Goal: Book appointment/travel/reservation

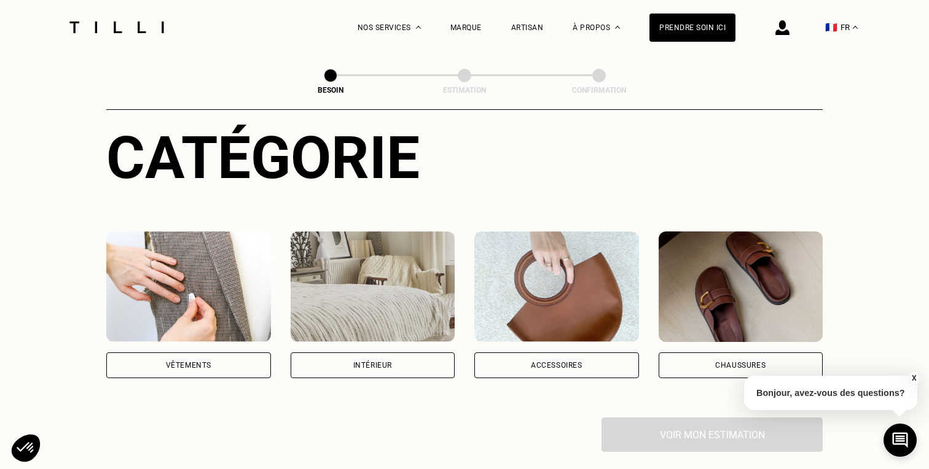
scroll to position [141, 0]
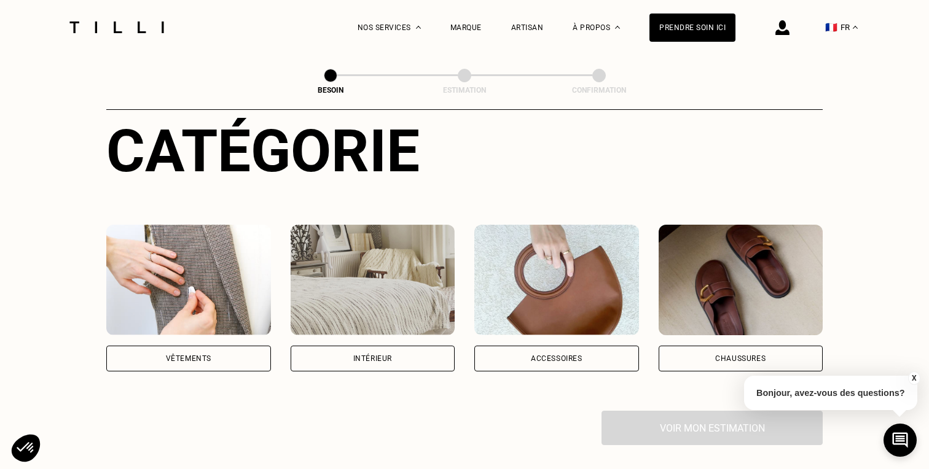
click at [209, 357] on div "Catégorie Vêtements Intérieur Accessoires Chaussures Voir mon estimation" at bounding box center [464, 281] width 716 height 329
click at [209, 355] on div "Vêtements" at bounding box center [188, 358] width 45 height 7
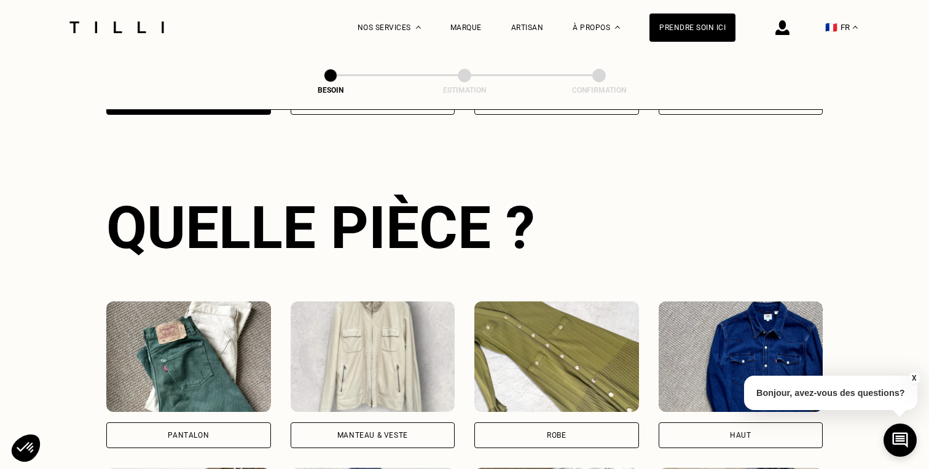
scroll to position [400, 0]
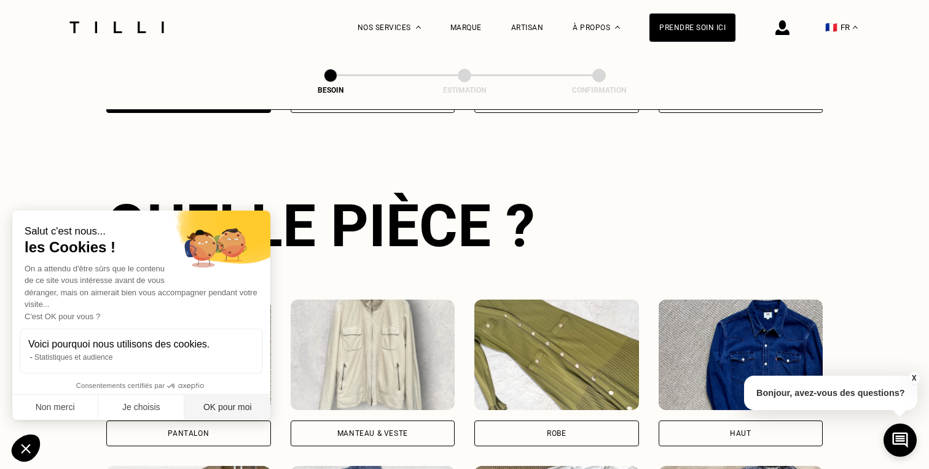
click at [254, 404] on button "OK pour moi" at bounding box center [227, 408] width 86 height 26
checkbox input "true"
click at [217, 410] on div "Salut c'est nous... les Cookies ! On a attendu d'être sûrs que le contenu de ce…" at bounding box center [141, 315] width 258 height 209
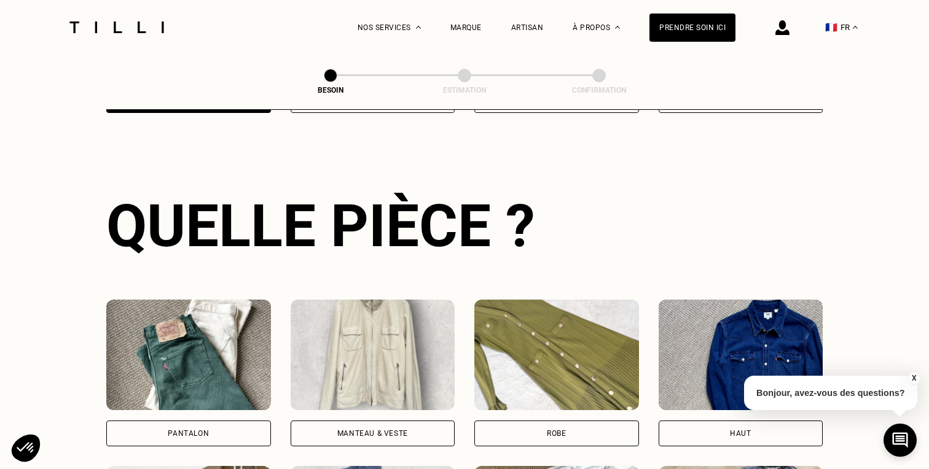
click at [222, 421] on div "Pantalon" at bounding box center [188, 434] width 165 height 26
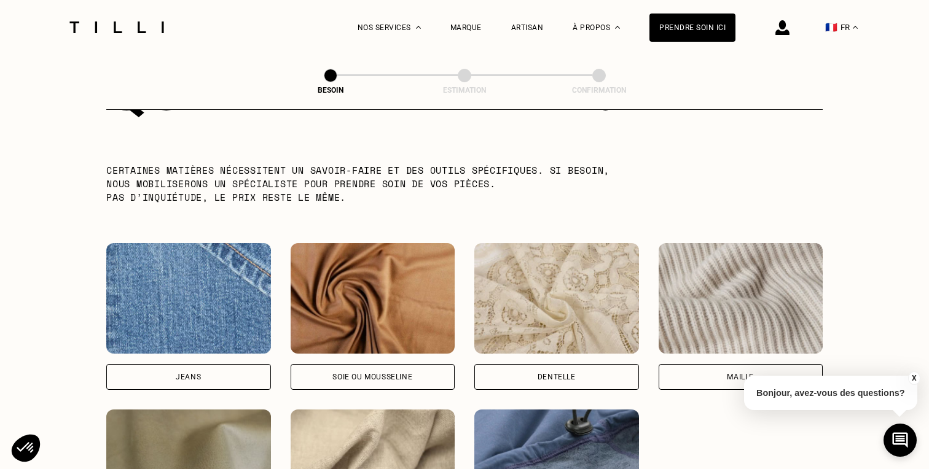
click at [232, 365] on div "Jeans" at bounding box center [188, 377] width 165 height 26
select select "FR"
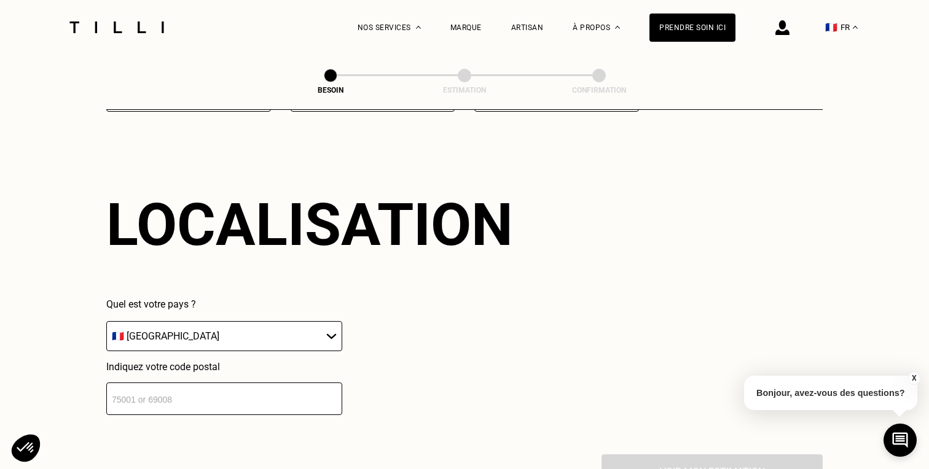
scroll to position [1647, 0]
click at [268, 394] on input "number" at bounding box center [224, 399] width 236 height 33
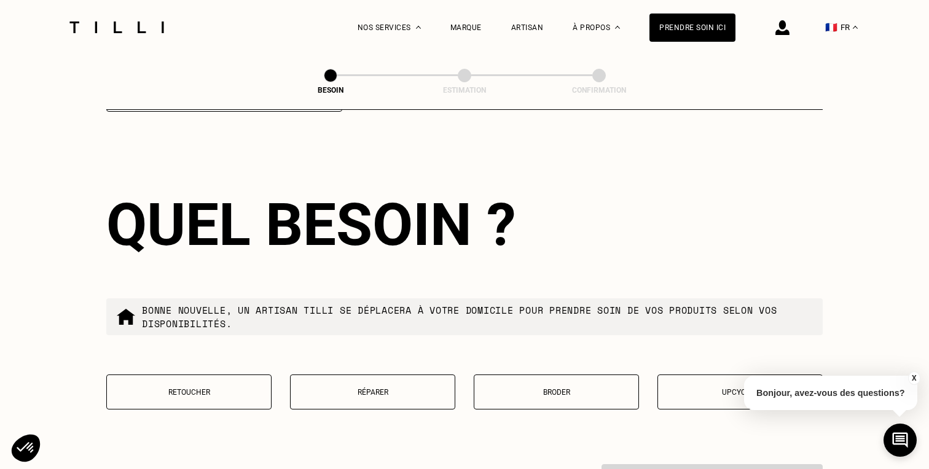
scroll to position [1950, 0]
type input "75011"
click at [914, 378] on button "X" at bounding box center [913, 379] width 12 height 14
click at [400, 388] on p "Réparer" at bounding box center [373, 392] width 152 height 9
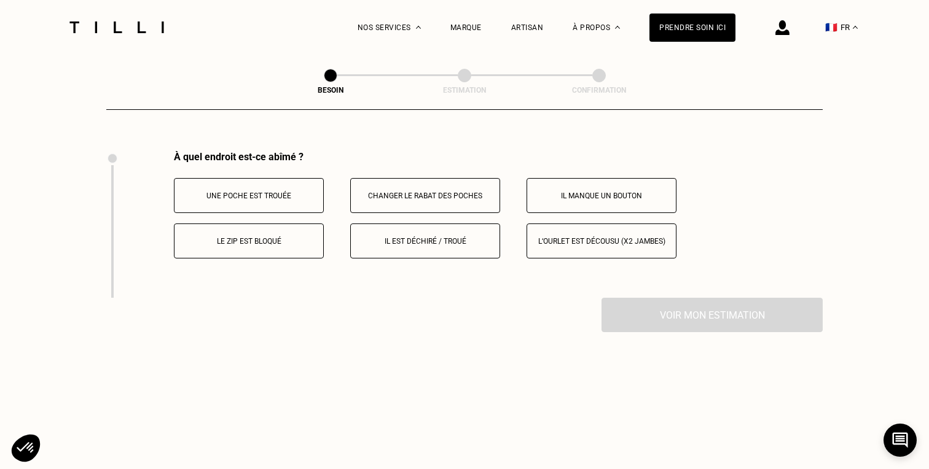
scroll to position [2265, 0]
click at [286, 222] on button "Le zip est bloqué" at bounding box center [249, 239] width 150 height 35
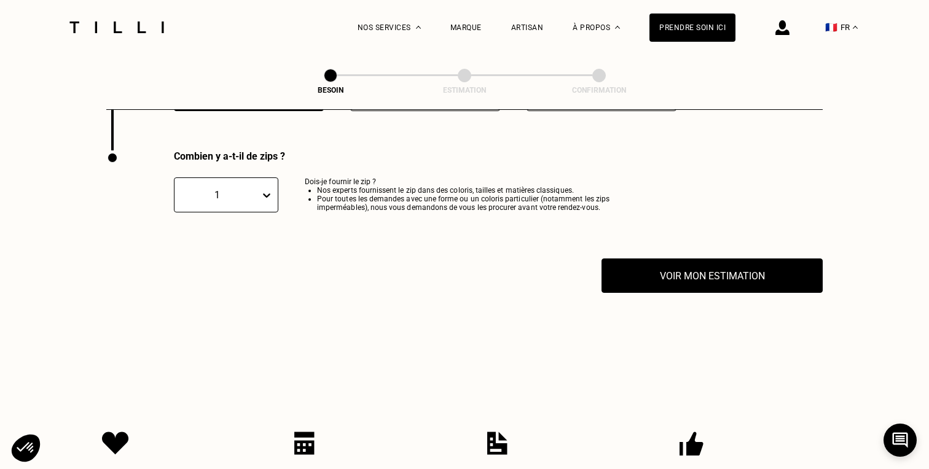
scroll to position [2412, 0]
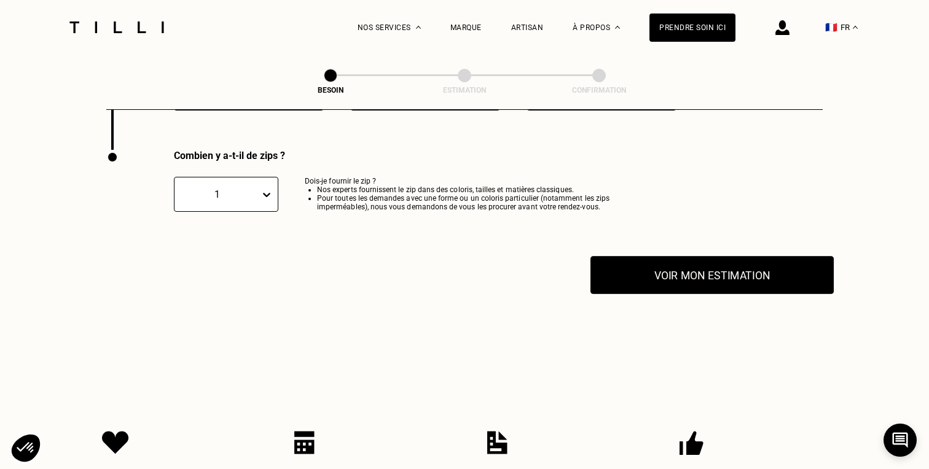
click at [670, 260] on button "Voir mon estimation" at bounding box center [711, 275] width 243 height 38
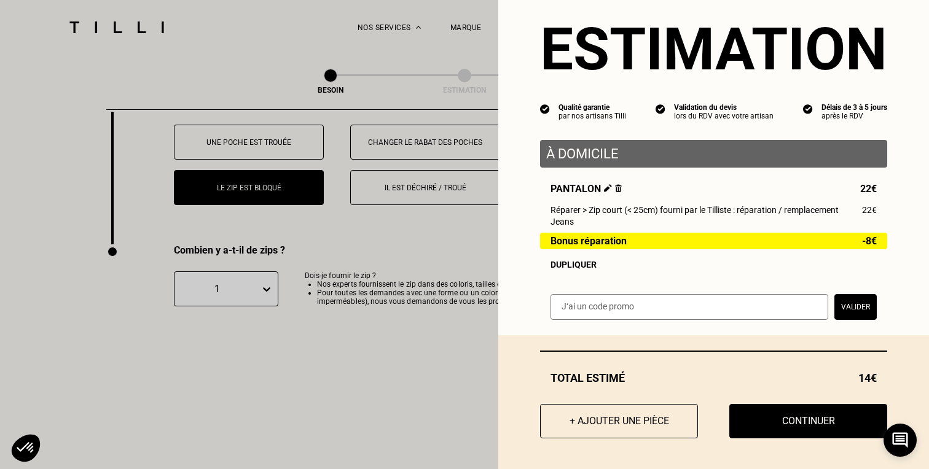
scroll to position [2284, 0]
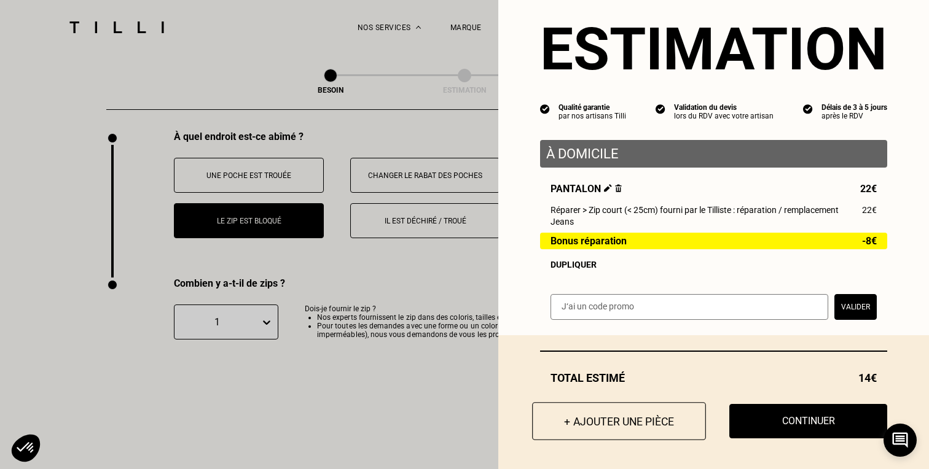
click at [639, 425] on button "+ Ajouter une pièce" at bounding box center [619, 421] width 174 height 38
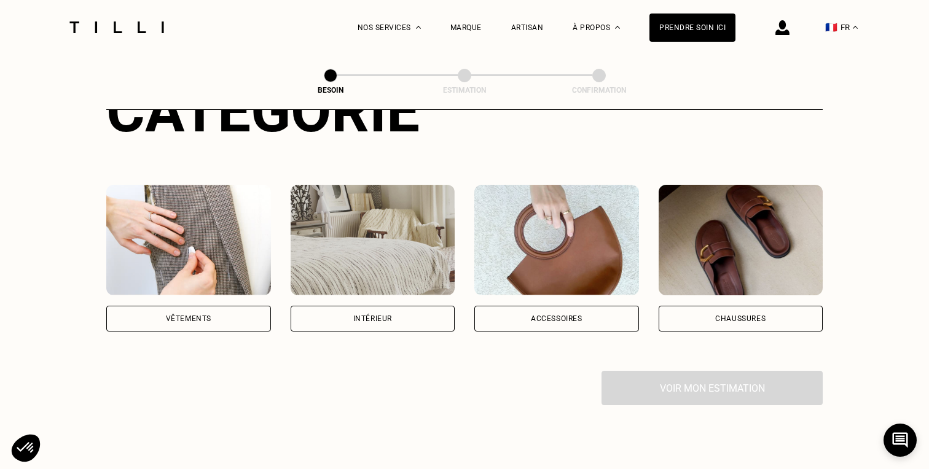
scroll to position [187, 0]
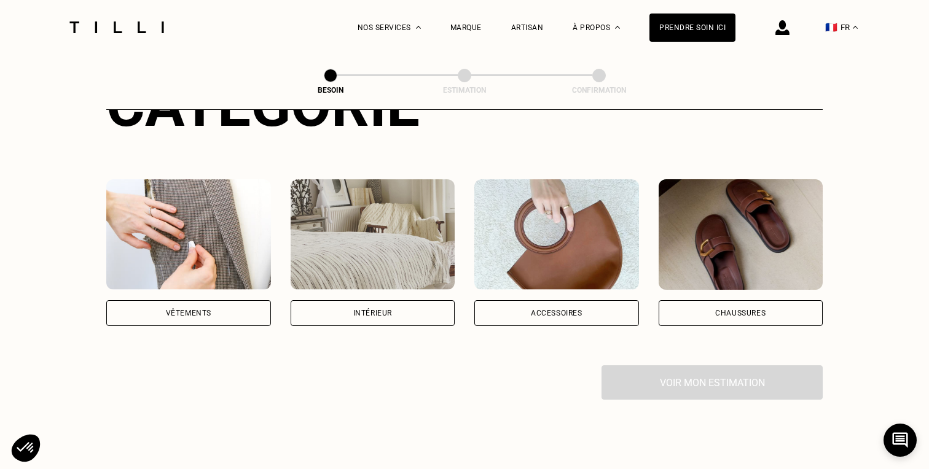
click at [219, 309] on div "Vêtements" at bounding box center [188, 313] width 165 height 26
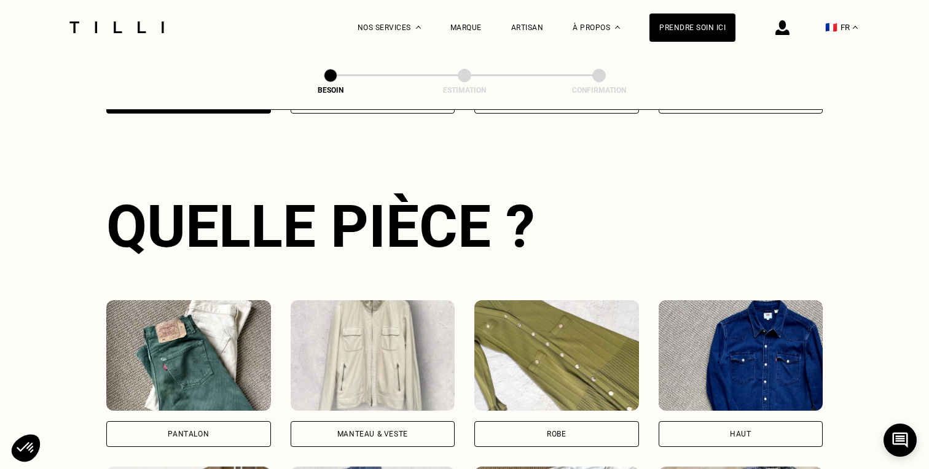
scroll to position [400, 0]
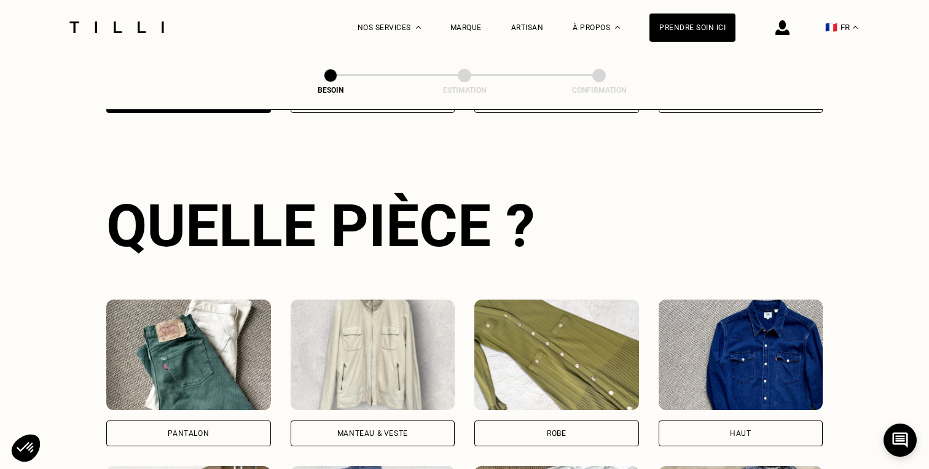
click at [227, 421] on div "Pantalon" at bounding box center [188, 434] width 165 height 26
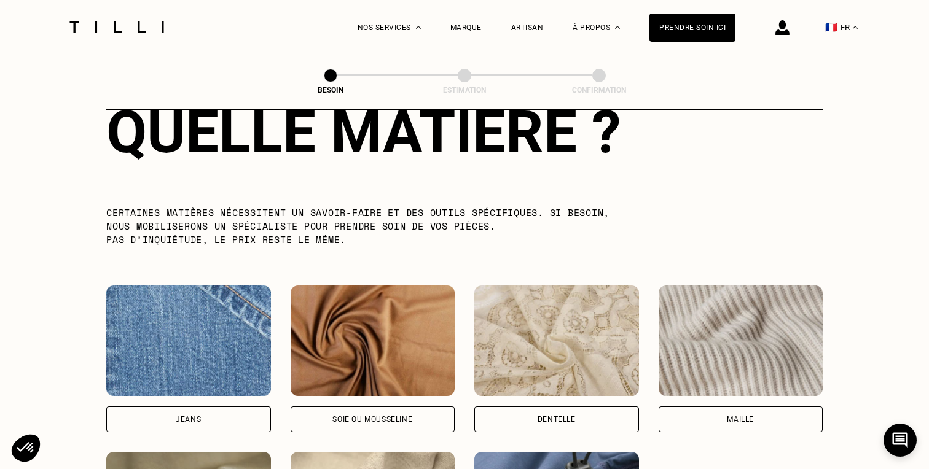
click at [227, 410] on div "Jeans" at bounding box center [188, 420] width 165 height 26
select select "FR"
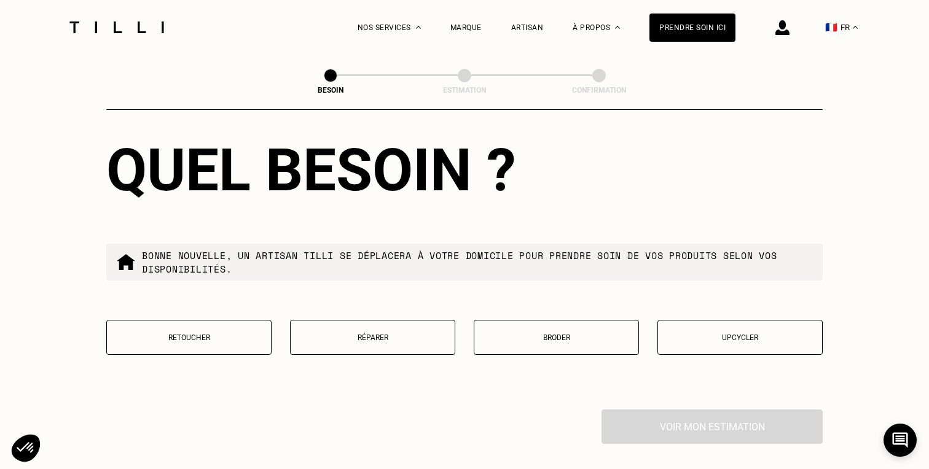
scroll to position [2014, 0]
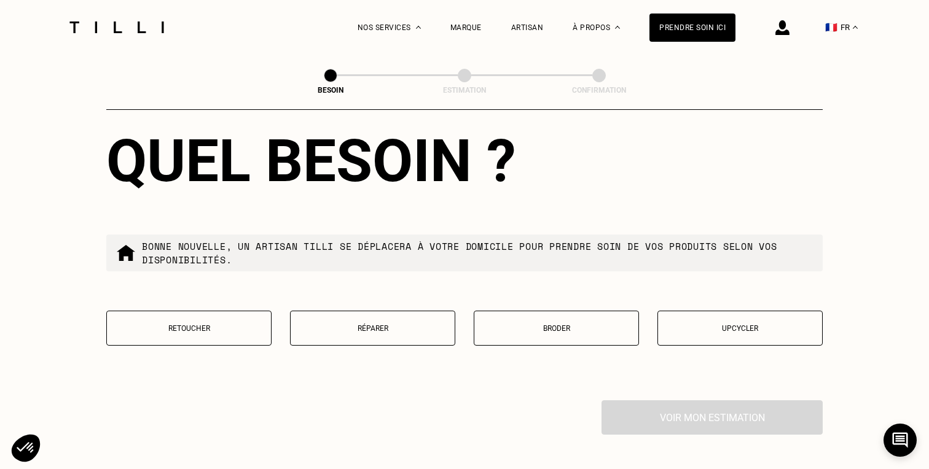
click at [293, 314] on button "Réparer" at bounding box center [372, 328] width 165 height 35
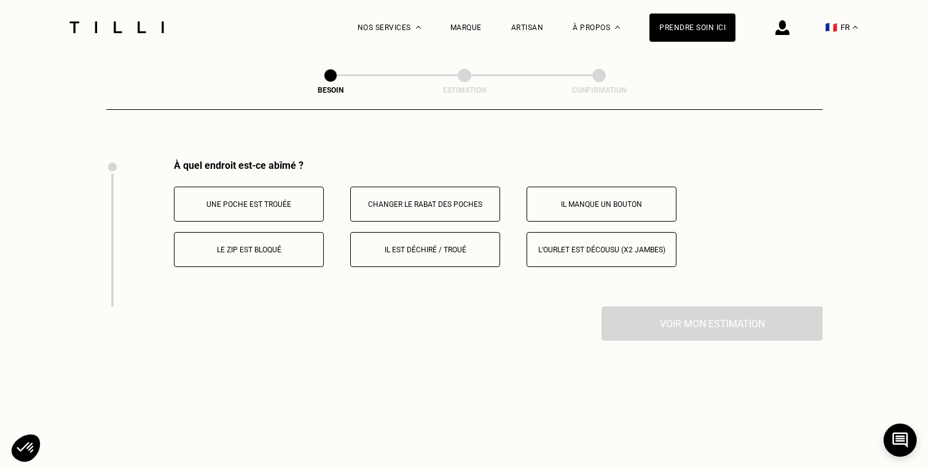
scroll to position [2265, 0]
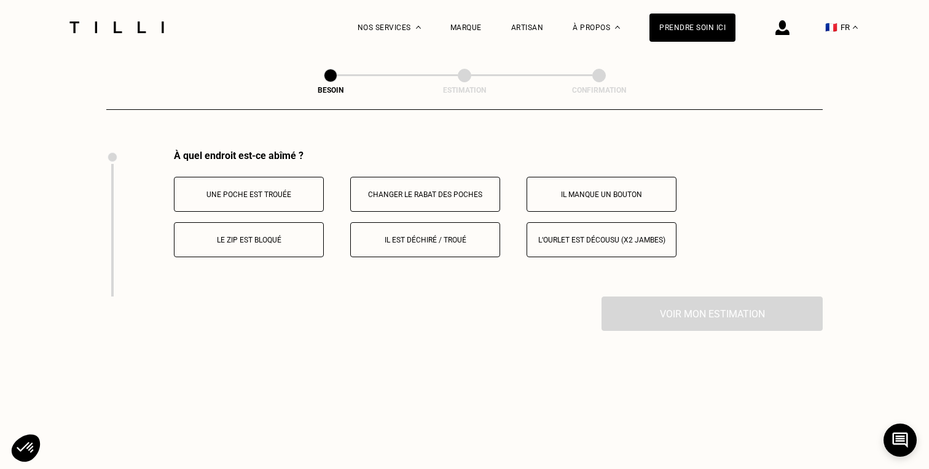
click at [283, 236] on p "Le zip est bloqué" at bounding box center [249, 240] width 136 height 9
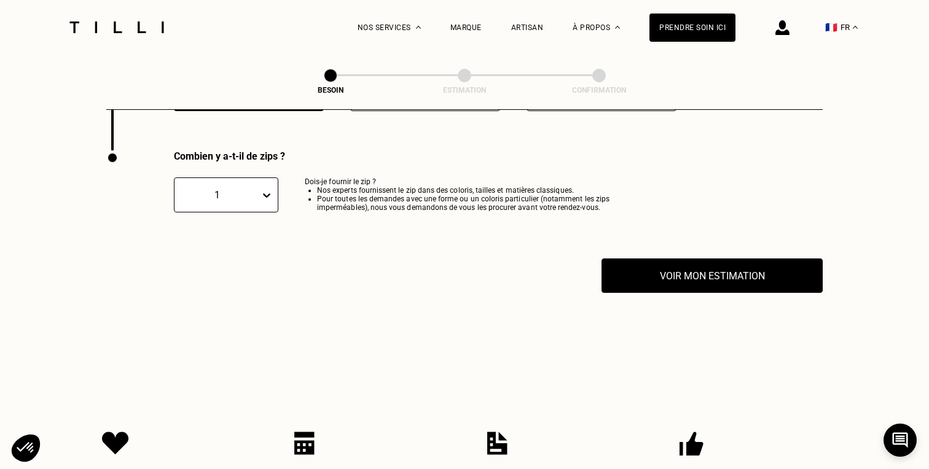
scroll to position [2412, 0]
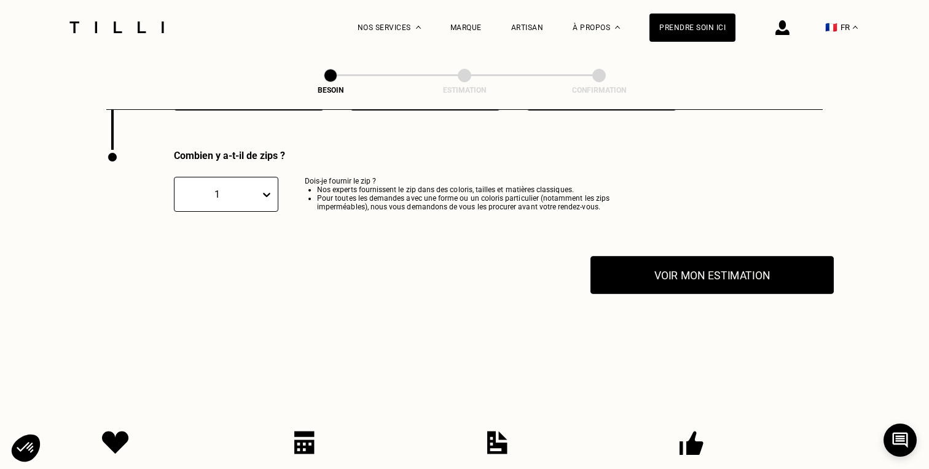
click at [709, 262] on button "Voir mon estimation" at bounding box center [711, 275] width 243 height 38
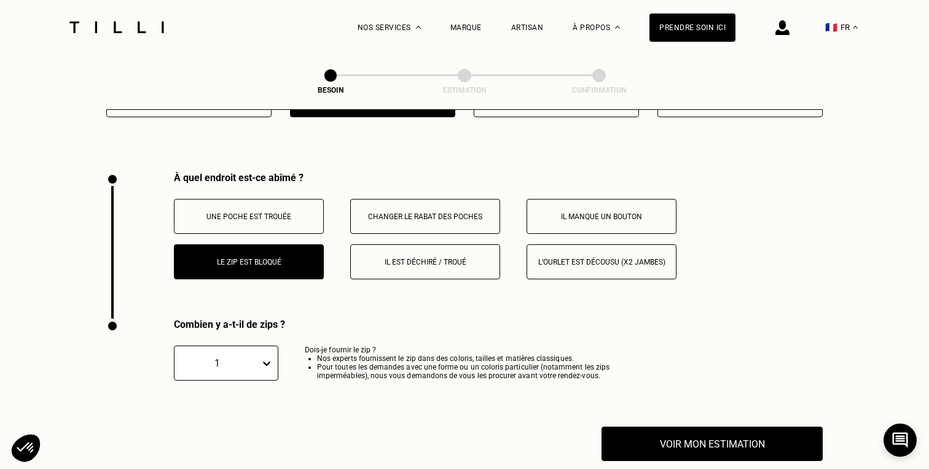
scroll to position [2240, 0]
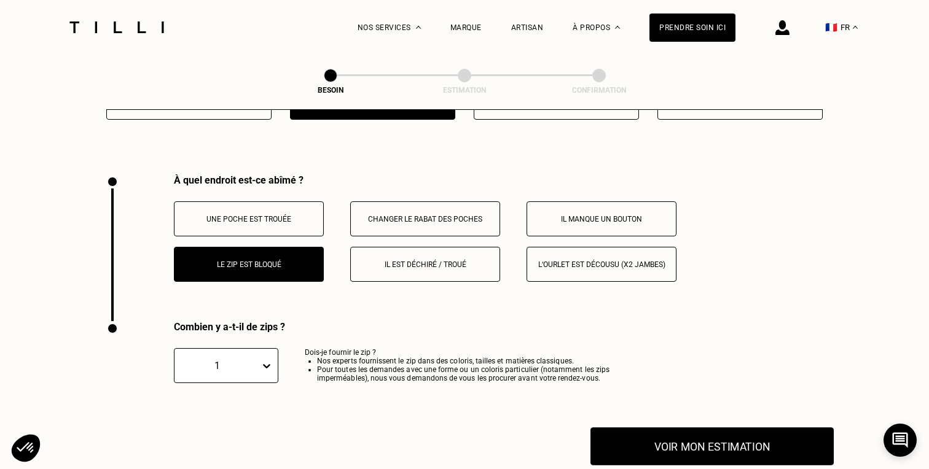
click at [671, 435] on button "Voir mon estimation" at bounding box center [711, 446] width 243 height 38
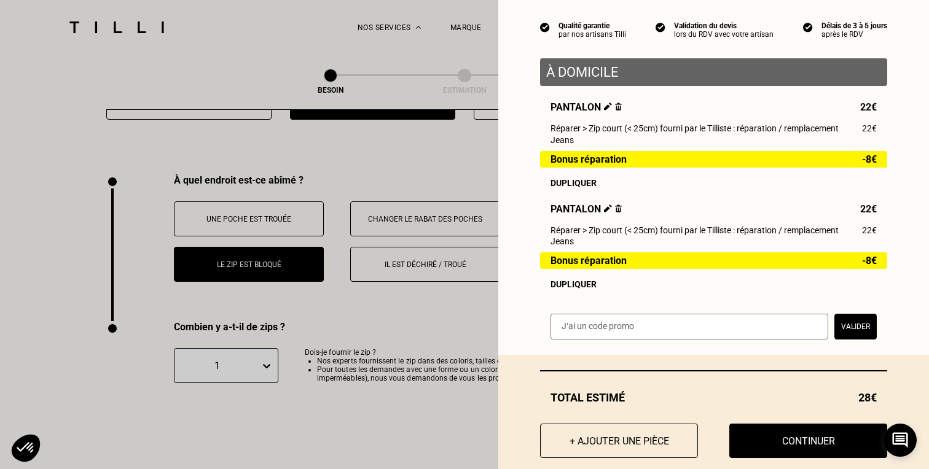
scroll to position [128, 0]
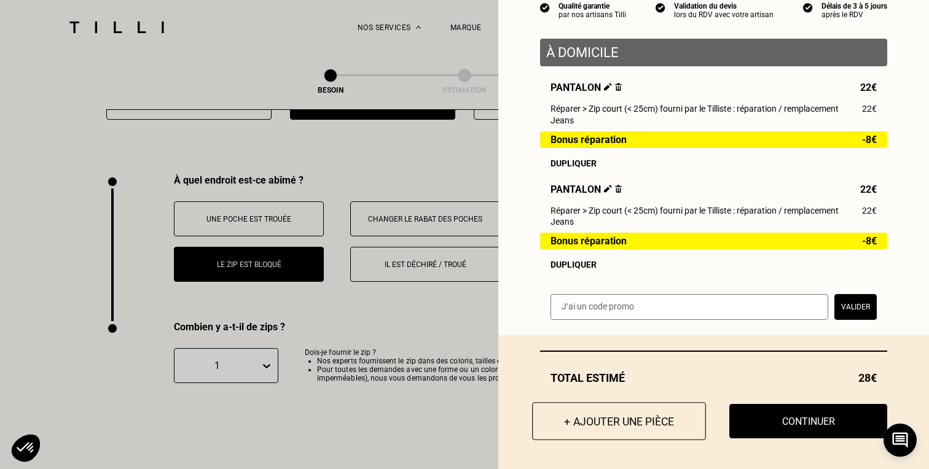
click at [622, 421] on button "+ Ajouter une pièce" at bounding box center [619, 421] width 174 height 38
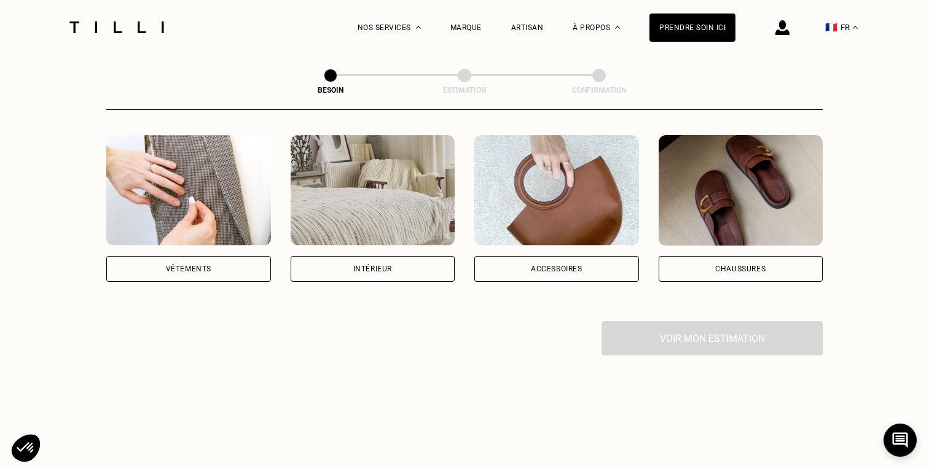
scroll to position [179, 0]
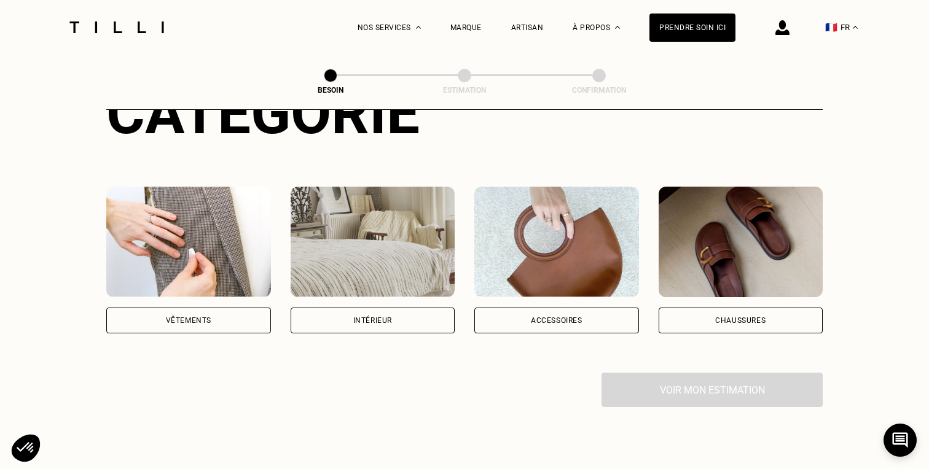
click at [229, 252] on img at bounding box center [188, 242] width 165 height 111
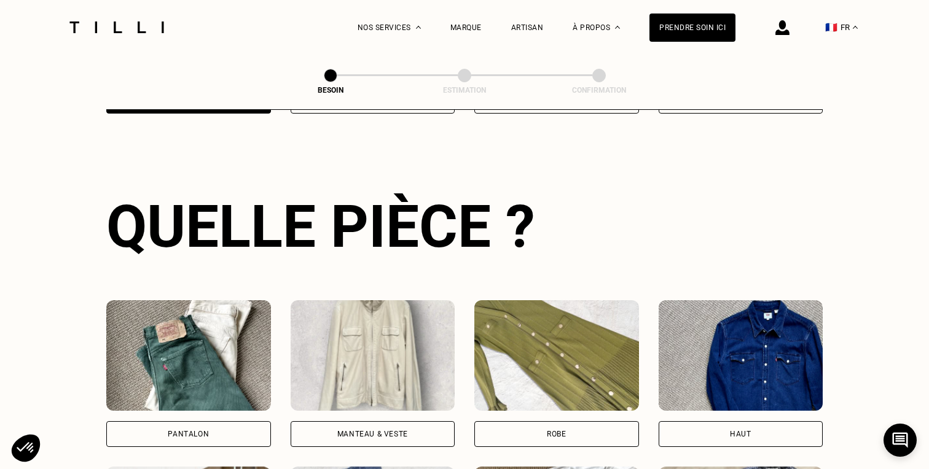
scroll to position [400, 0]
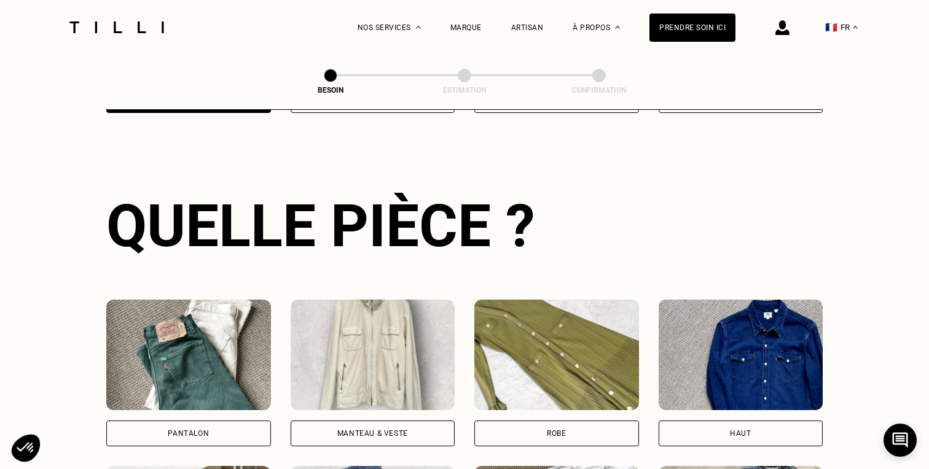
click at [225, 331] on img at bounding box center [188, 355] width 165 height 111
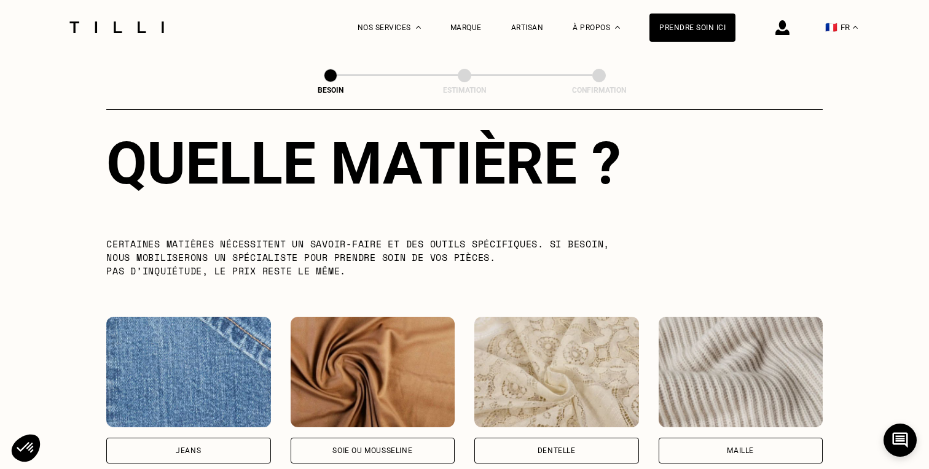
click at [224, 341] on img at bounding box center [188, 372] width 165 height 111
select select "FR"
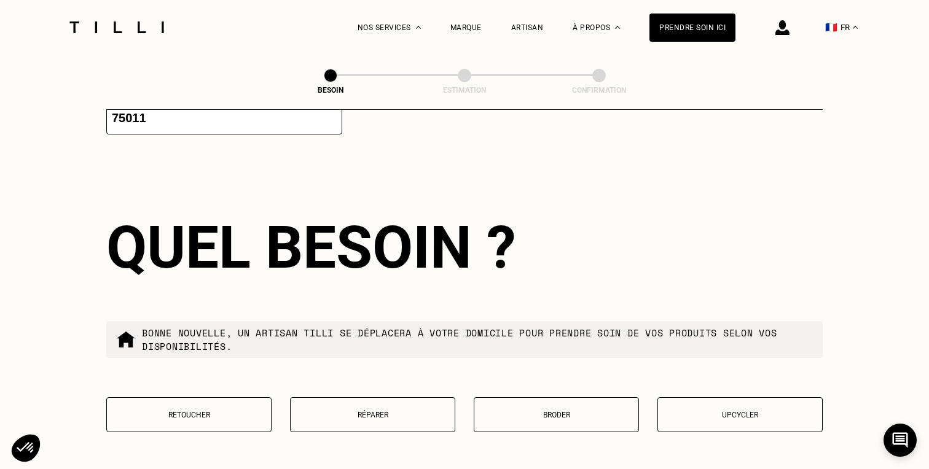
scroll to position [1992, 0]
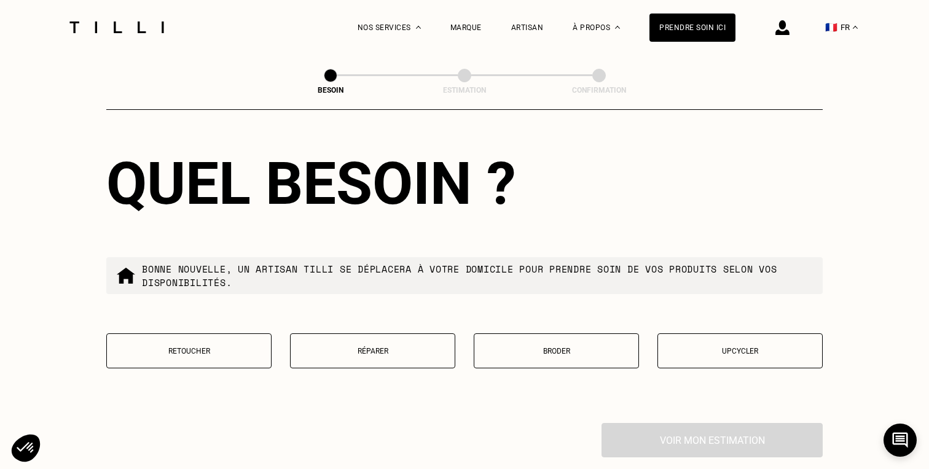
click at [393, 347] on p "Réparer" at bounding box center [373, 351] width 152 height 9
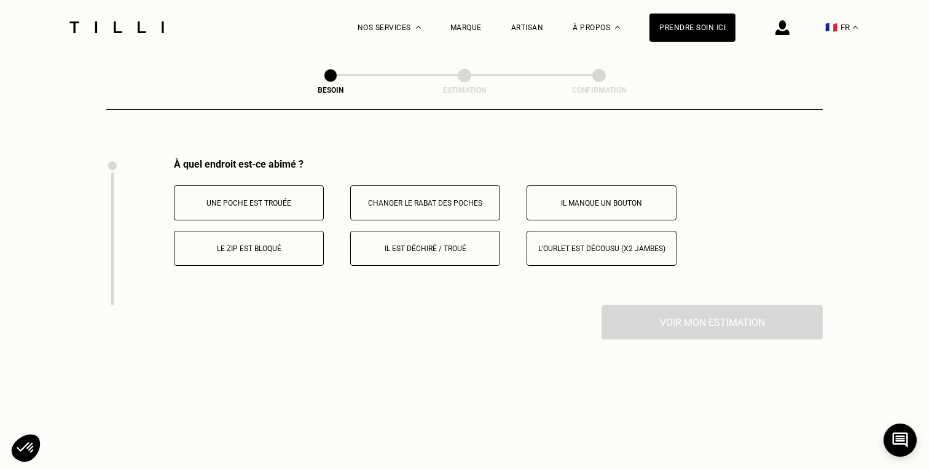
scroll to position [2265, 0]
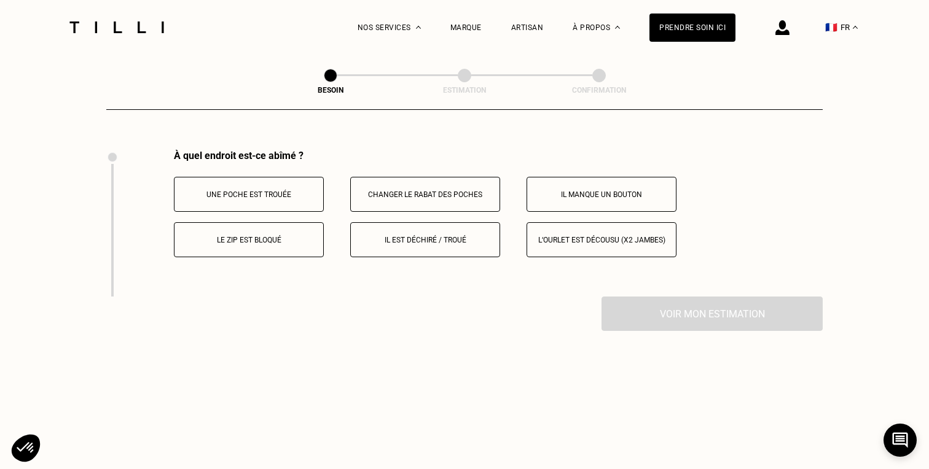
click at [292, 240] on button "Le zip est bloqué" at bounding box center [249, 239] width 150 height 35
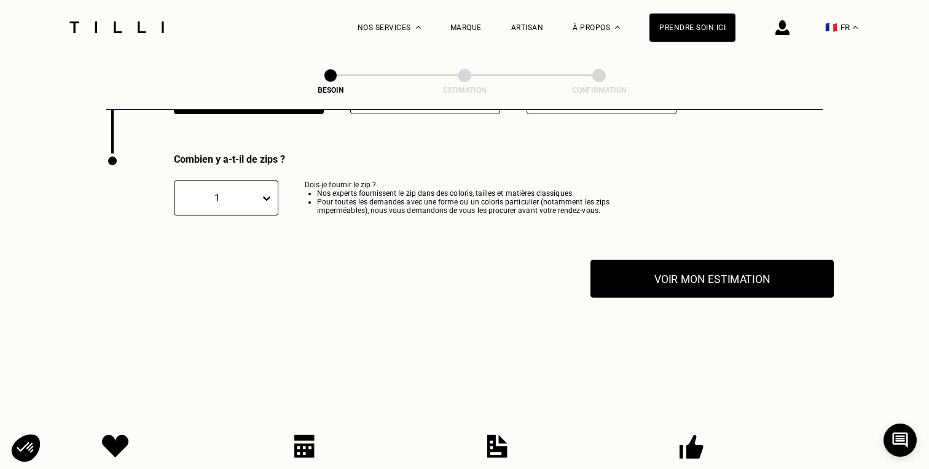
scroll to position [2412, 0]
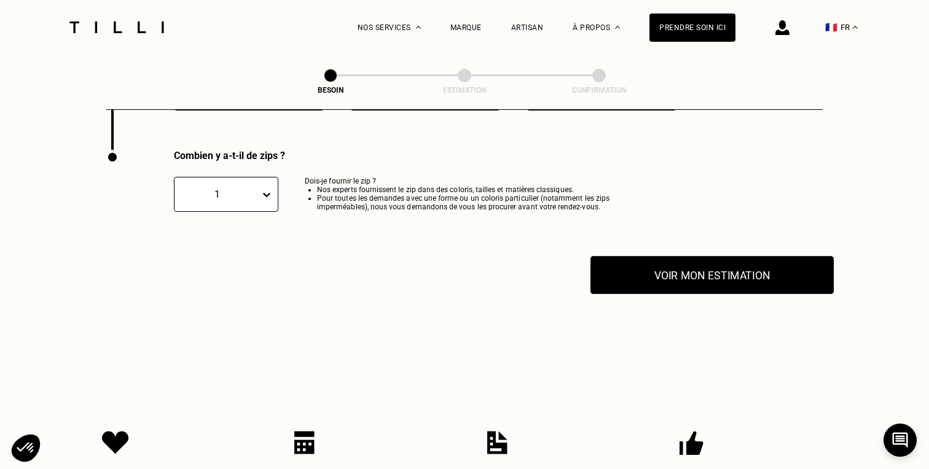
click at [729, 256] on button "Voir mon estimation" at bounding box center [711, 275] width 243 height 38
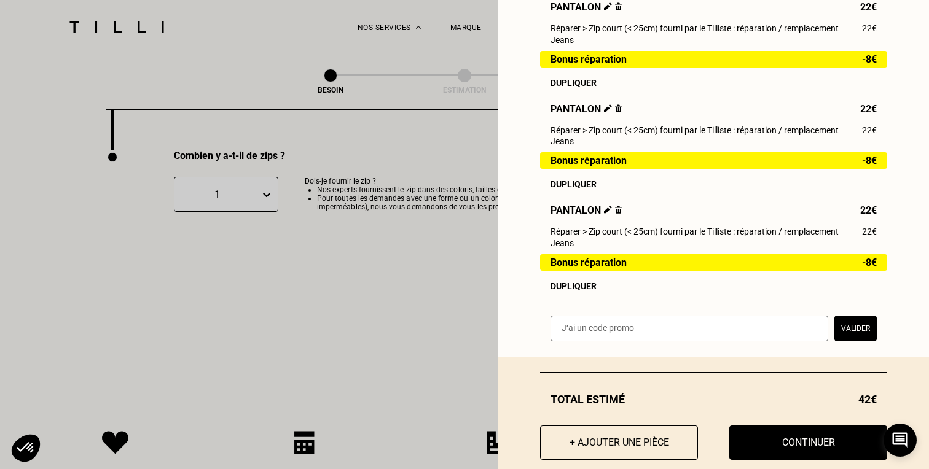
scroll to position [230, 0]
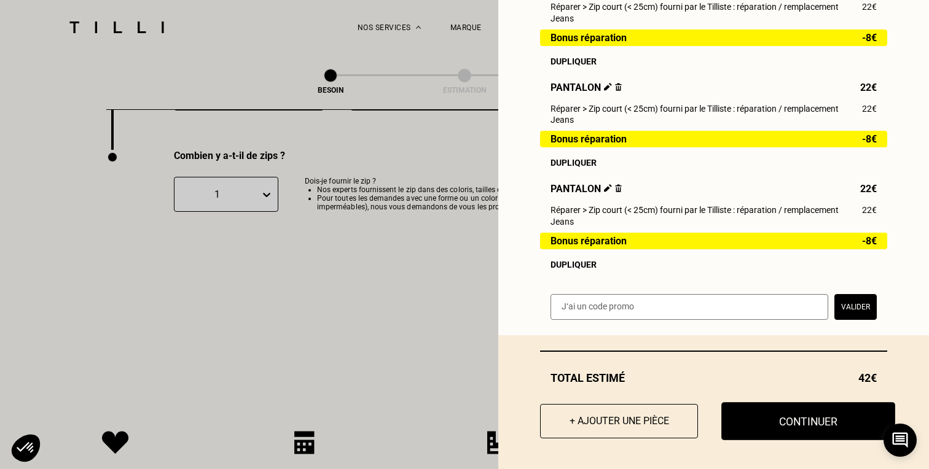
click at [792, 424] on button "Continuer" at bounding box center [808, 421] width 174 height 38
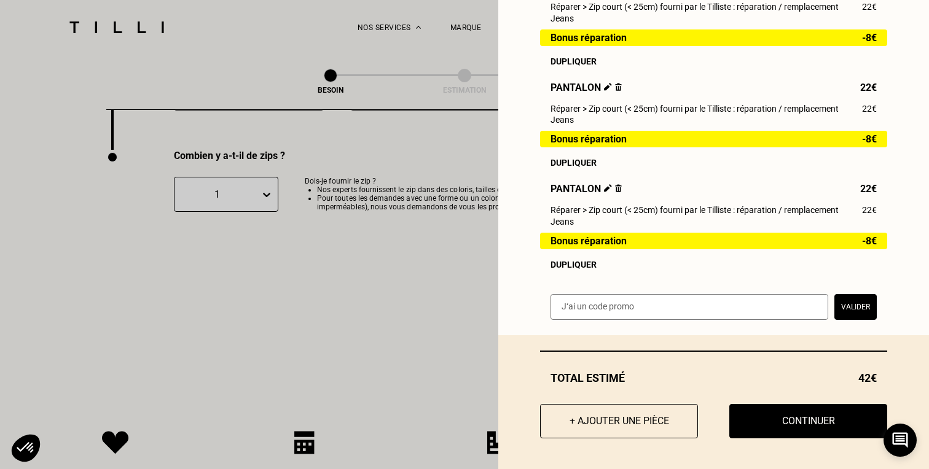
select select "FR"
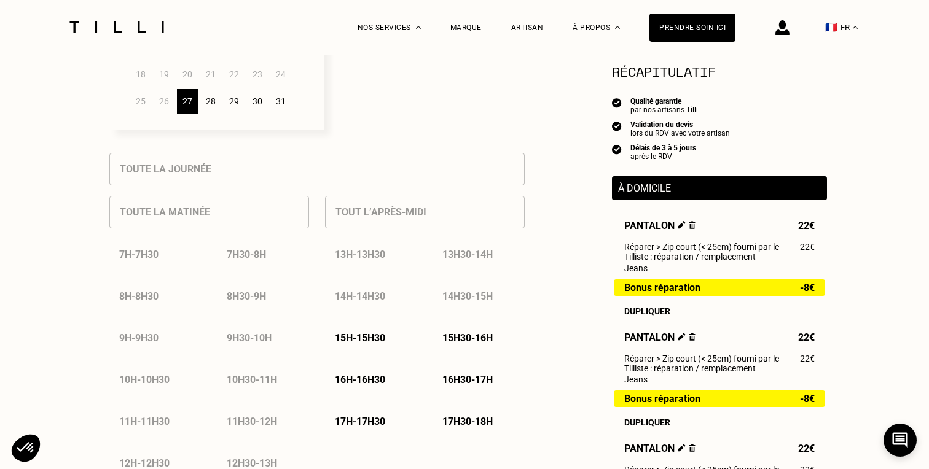
scroll to position [447, 0]
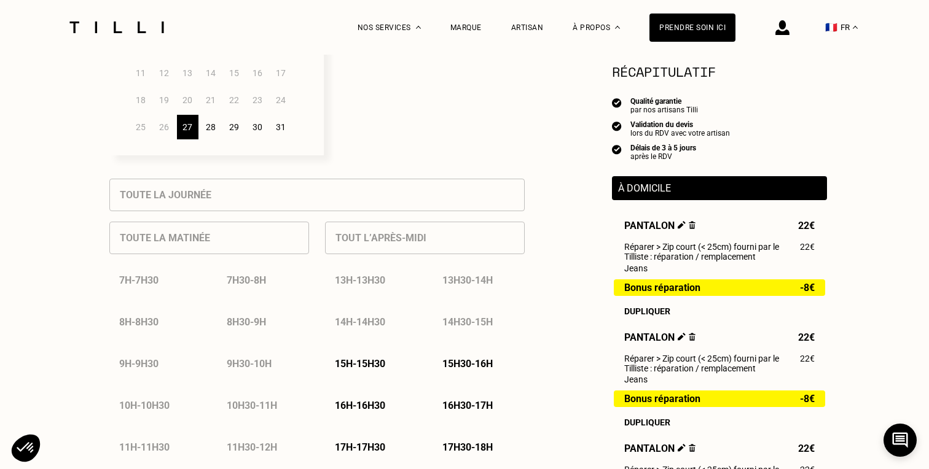
click at [216, 137] on div "28" at bounding box center [210, 127] width 21 height 25
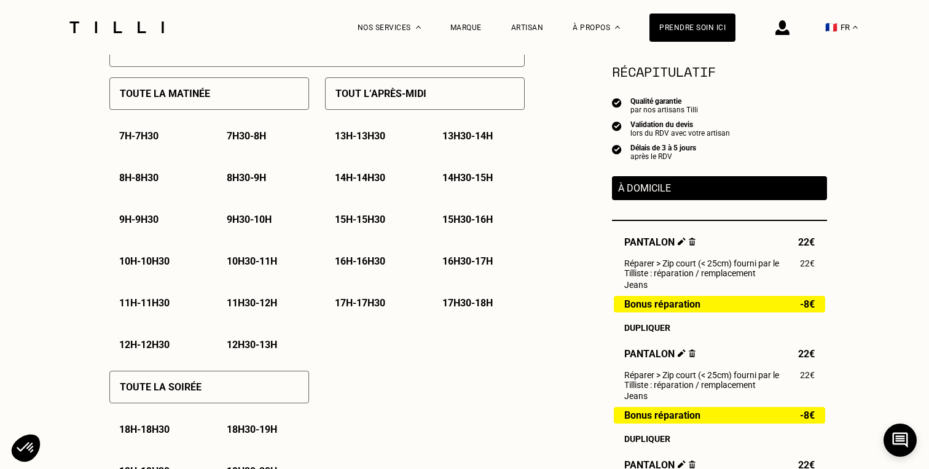
scroll to position [583, 0]
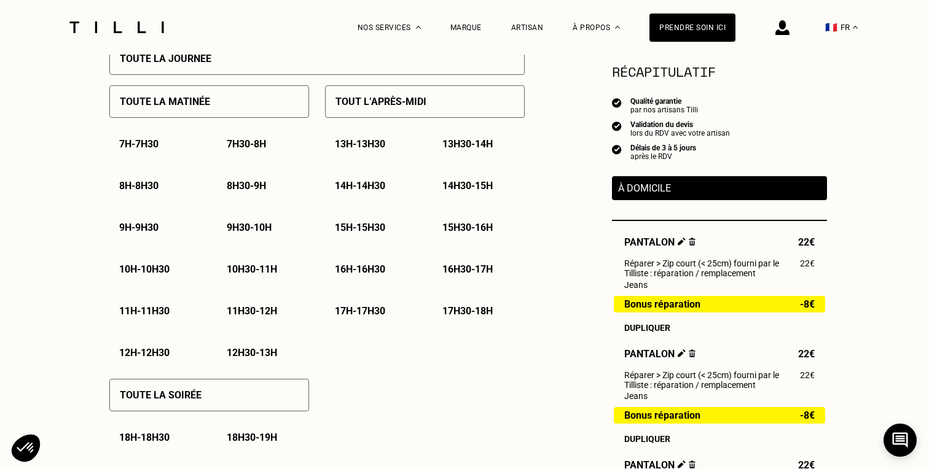
click at [257, 266] on p "10h30 - 11h" at bounding box center [252, 269] width 50 height 12
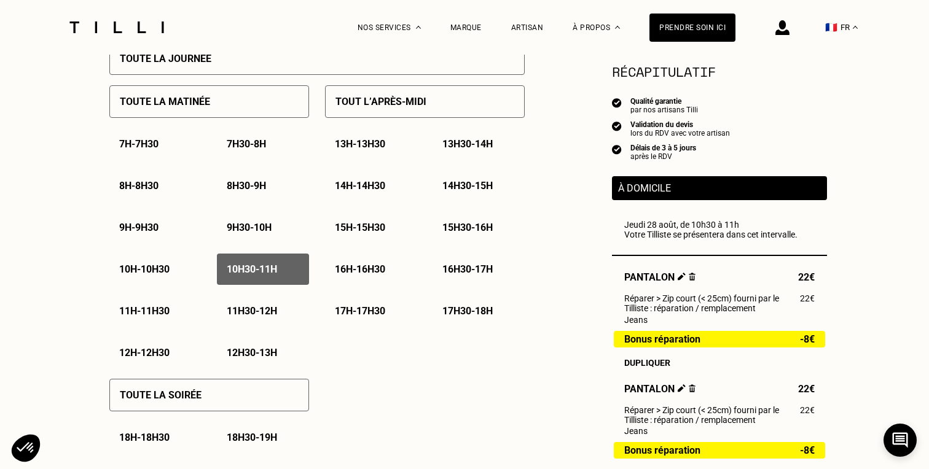
click at [161, 302] on div "11h - 11h30" at bounding box center [155, 310] width 92 height 31
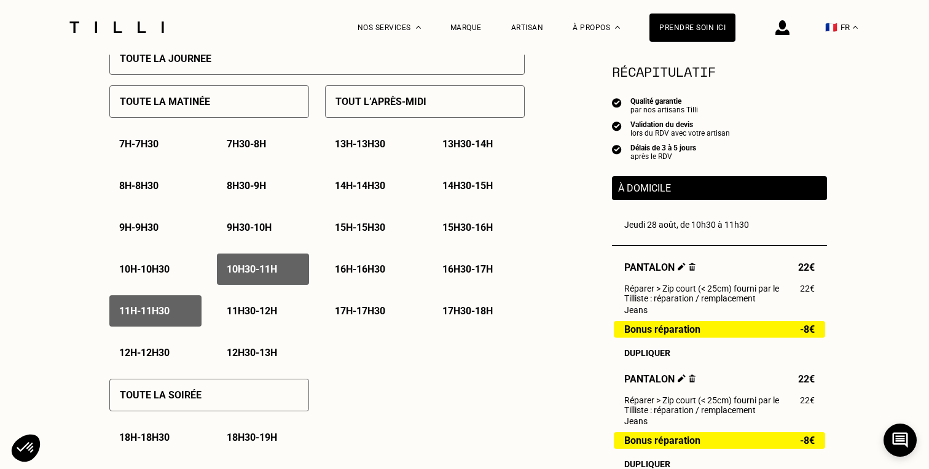
click at [250, 312] on p "11h30 - 12h" at bounding box center [252, 311] width 50 height 12
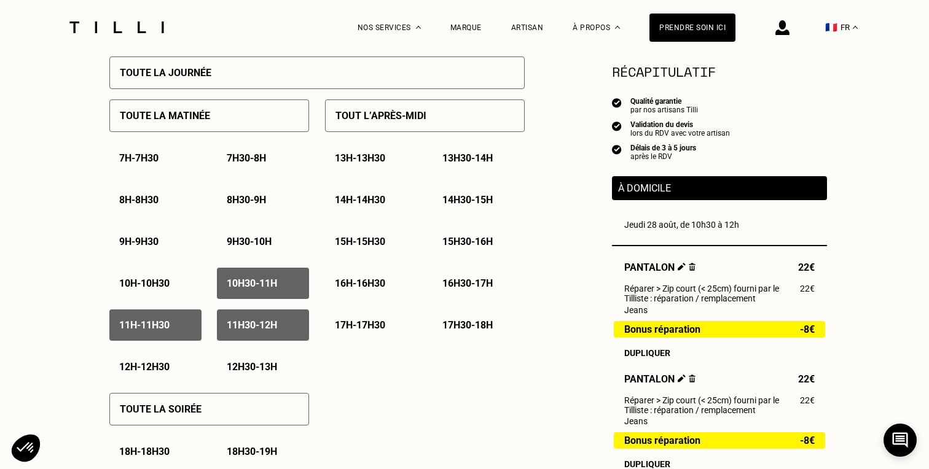
click at [271, 246] on p "9h30 - 10h" at bounding box center [249, 242] width 45 height 12
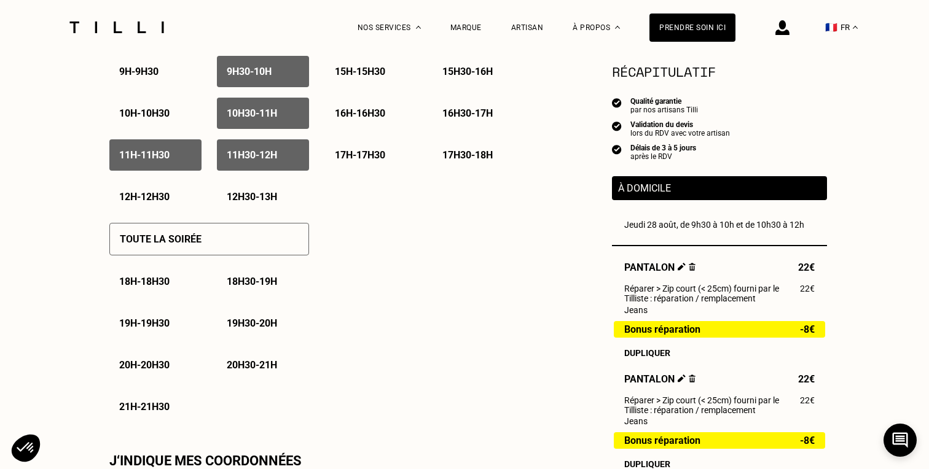
scroll to position [610, 0]
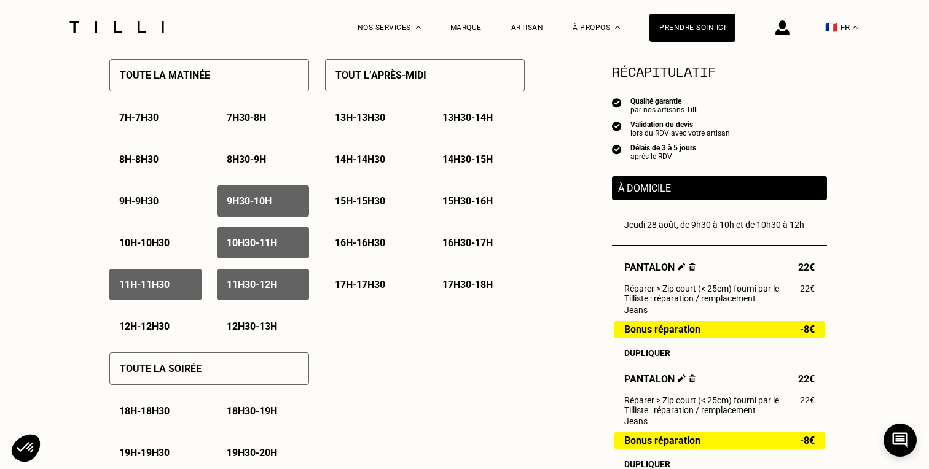
click at [375, 244] on p "16h - 16h30" at bounding box center [360, 243] width 50 height 12
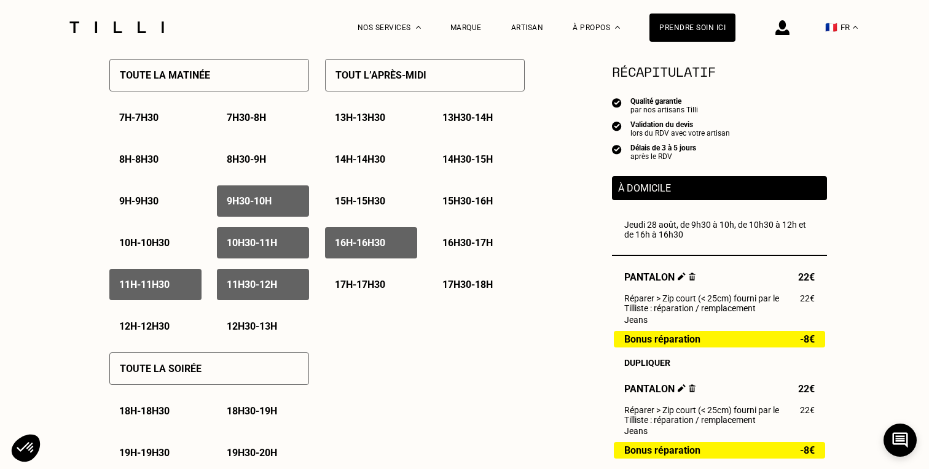
click at [440, 202] on div "15h30 - 16h" at bounding box center [478, 200] width 92 height 31
click at [368, 202] on p "15h - 15h30" at bounding box center [360, 201] width 50 height 12
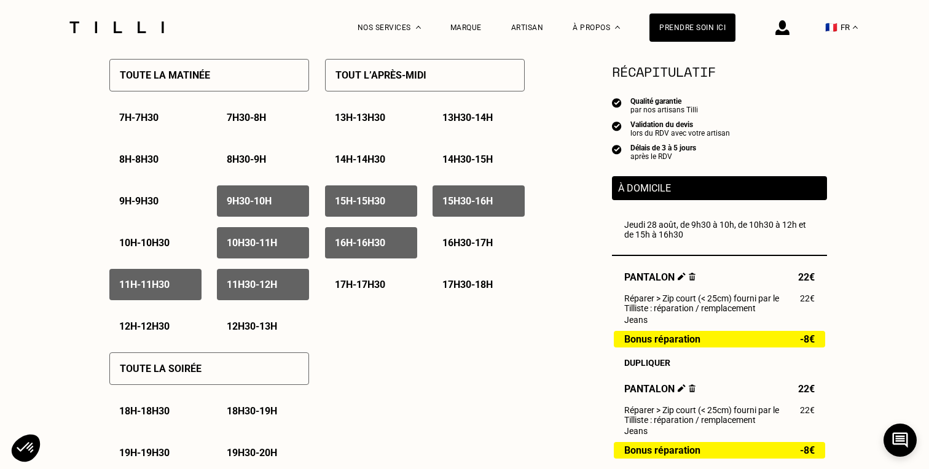
click at [373, 168] on div "14h - 14h30" at bounding box center [371, 159] width 92 height 31
click at [439, 168] on div "14h30 - 15h" at bounding box center [478, 159] width 92 height 31
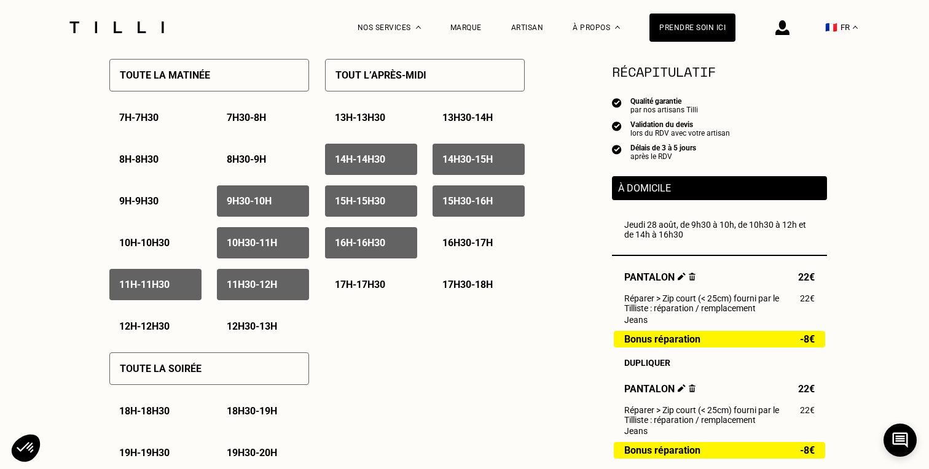
click at [384, 166] on div "14h - 14h30" at bounding box center [371, 159] width 92 height 31
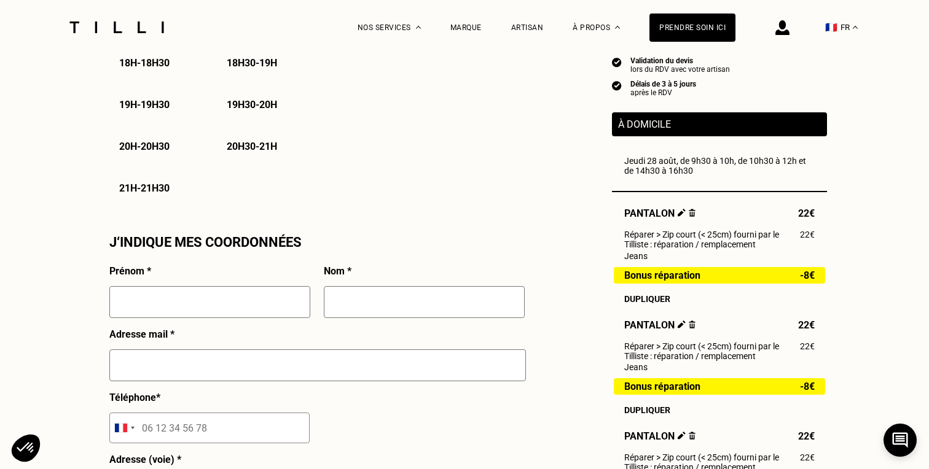
scroll to position [1022, 0]
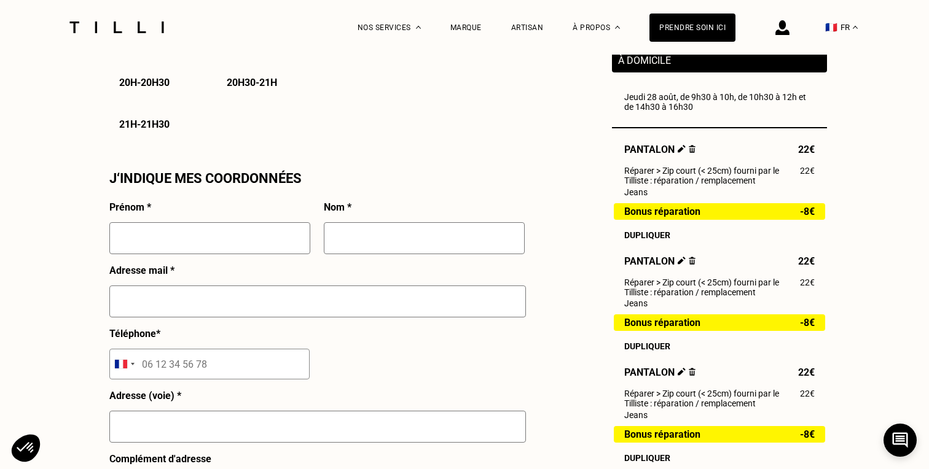
click at [254, 232] on input "text" at bounding box center [209, 238] width 201 height 32
type input "Léa"
type input "Tissier"
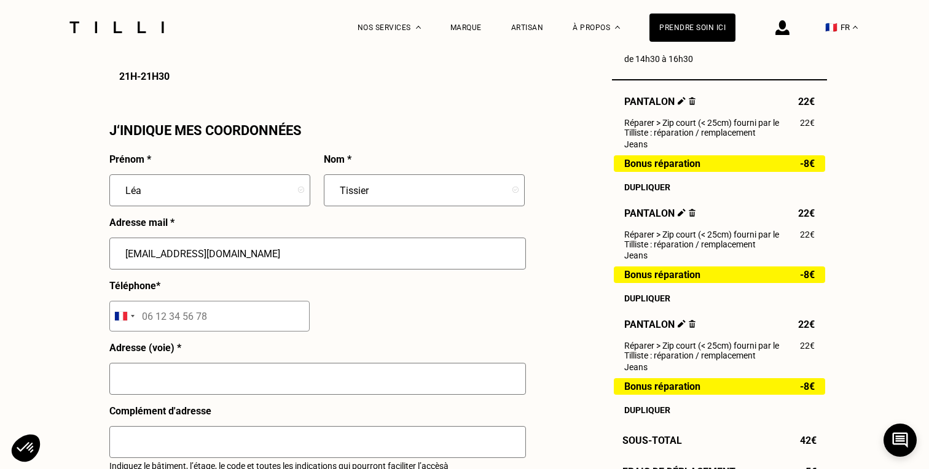
type input "[EMAIL_ADDRESS][DOMAIN_NAME]"
click at [199, 322] on input "tel" at bounding box center [209, 316] width 200 height 31
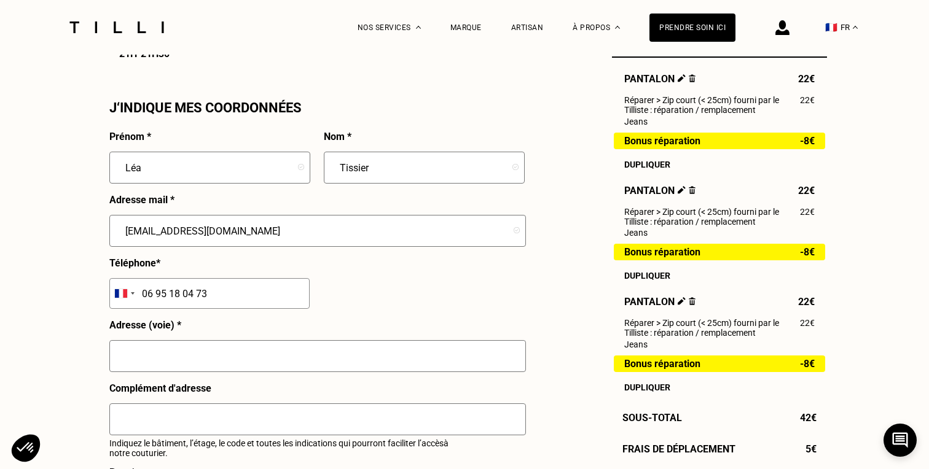
type input "06 95 18 04 73"
click at [190, 360] on input "text" at bounding box center [317, 356] width 416 height 32
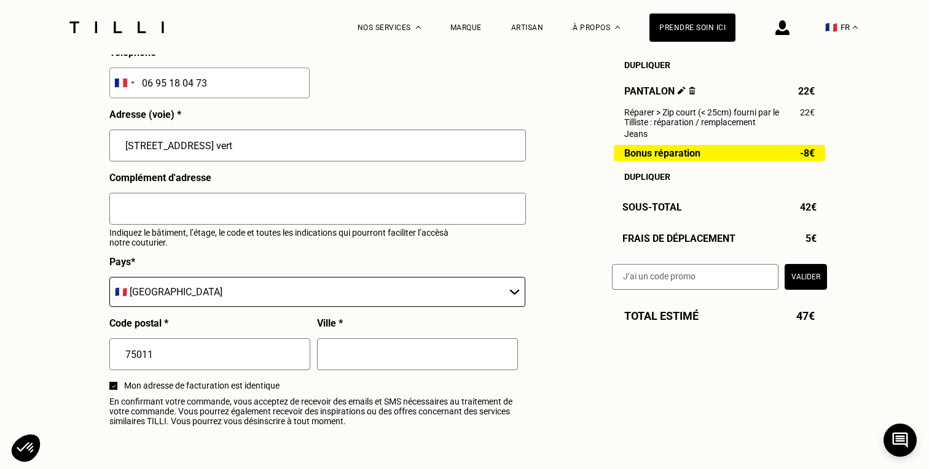
scroll to position [1362, 0]
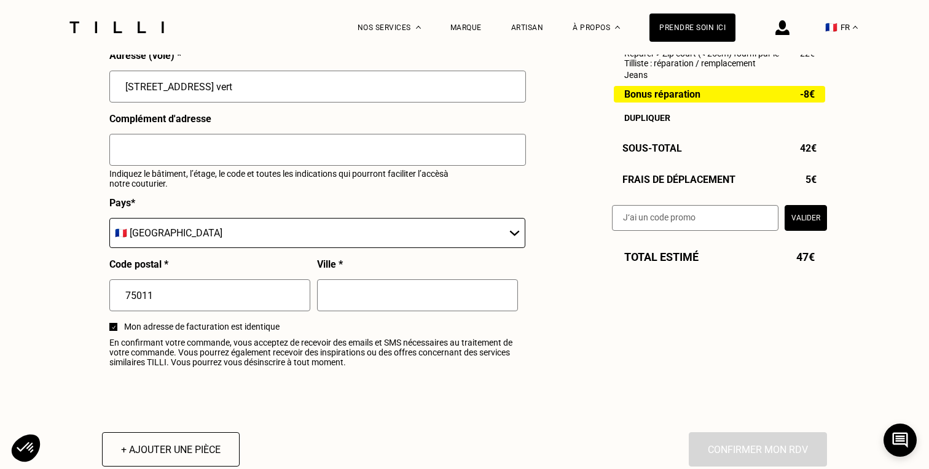
type input "[STREET_ADDRESS] vert"
click at [359, 295] on input "text" at bounding box center [417, 295] width 201 height 32
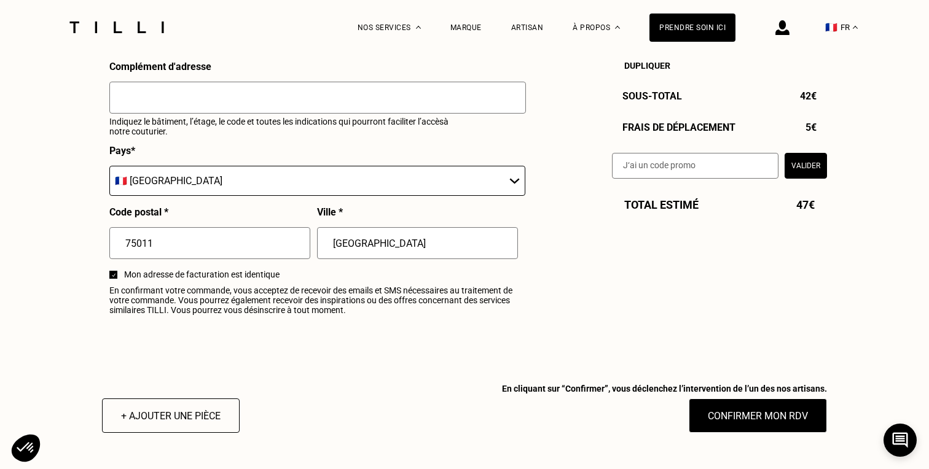
scroll to position [1422, 0]
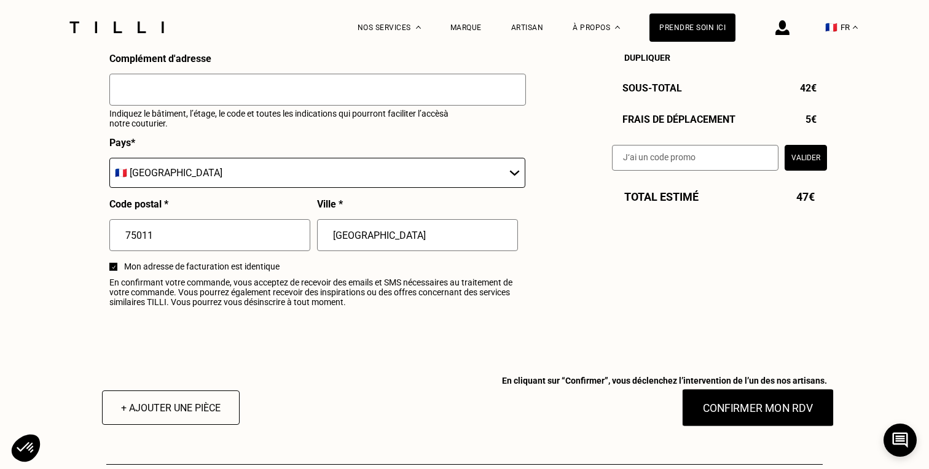
type input "[GEOGRAPHIC_DATA]"
click at [753, 411] on button "Confirmer mon RDV" at bounding box center [758, 408] width 152 height 38
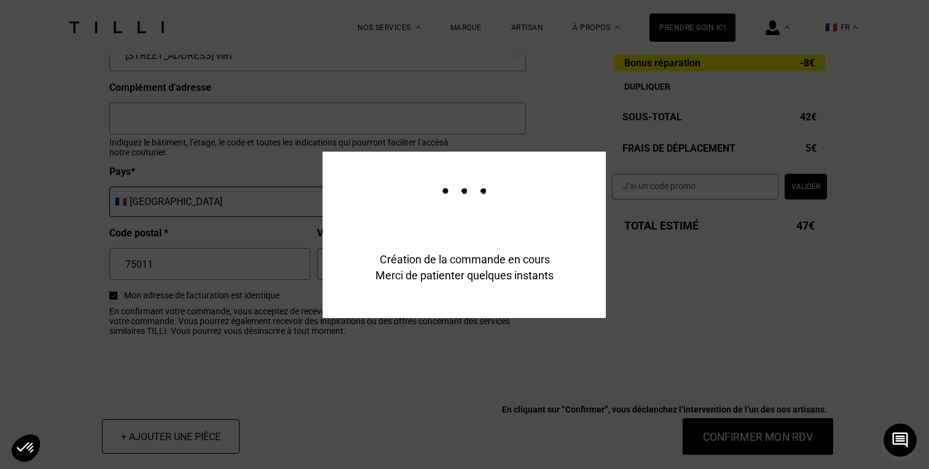
scroll to position [1452, 0]
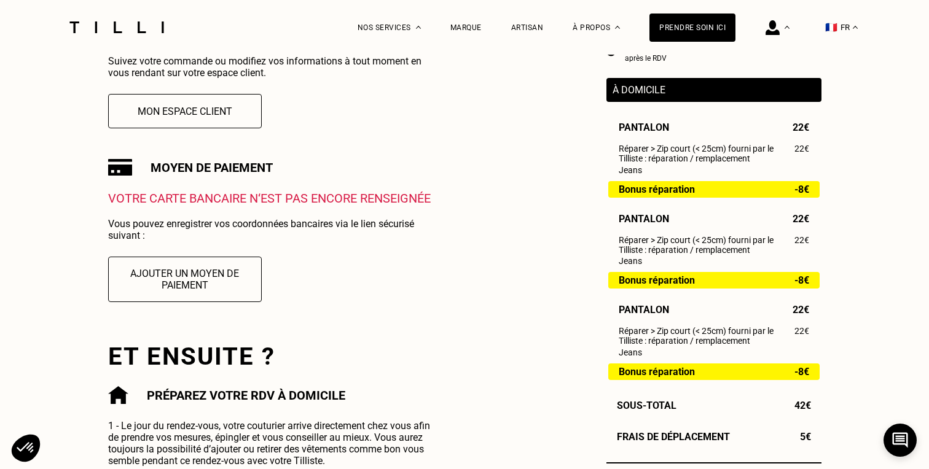
scroll to position [321, 0]
